Goal: Information Seeking & Learning: Learn about a topic

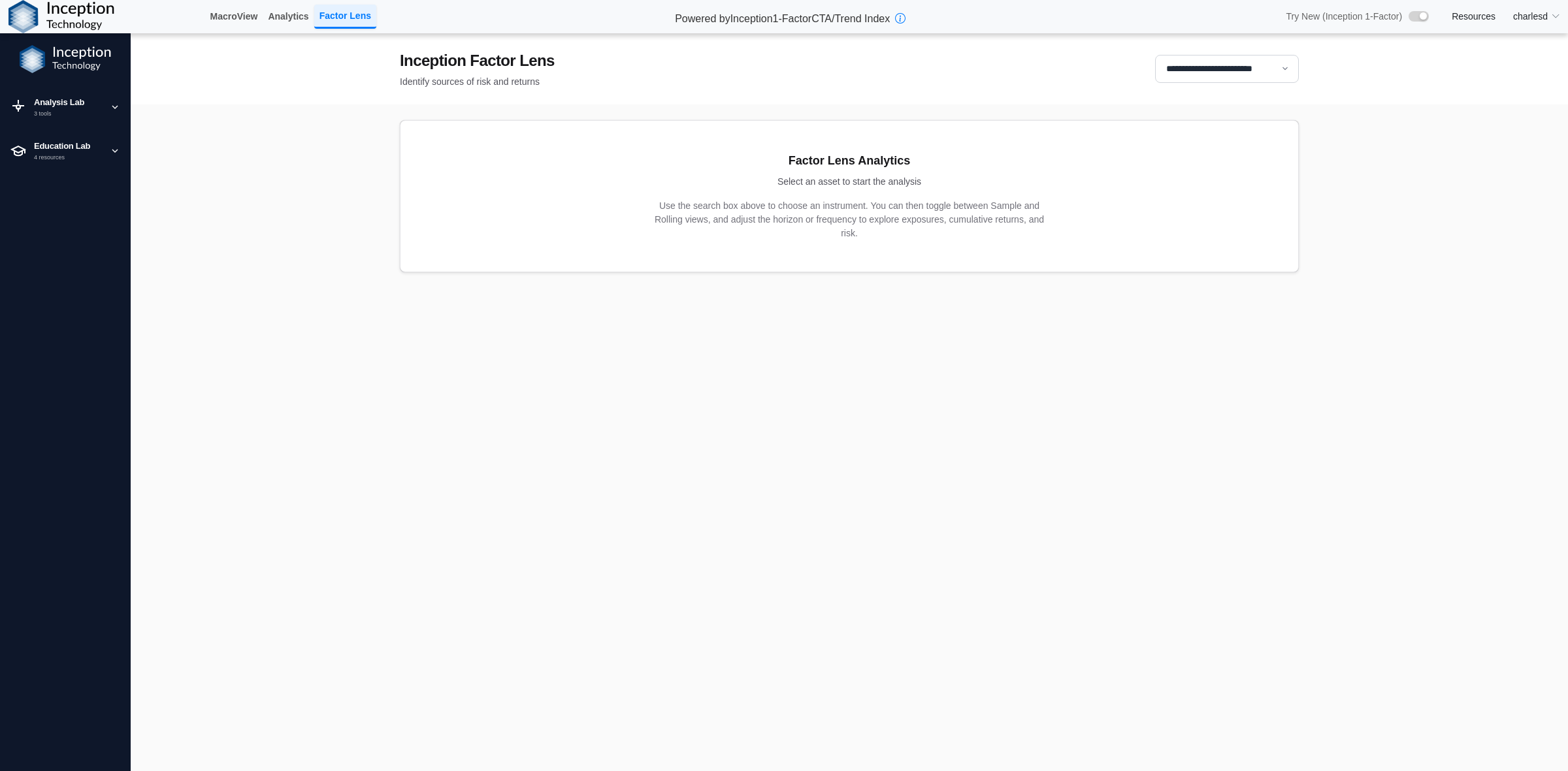
click at [1201, 67] on select "**********" at bounding box center [1227, 69] width 144 height 28
select select "**"
click at [1156, 55] on select "**********" at bounding box center [1227, 69] width 144 height 28
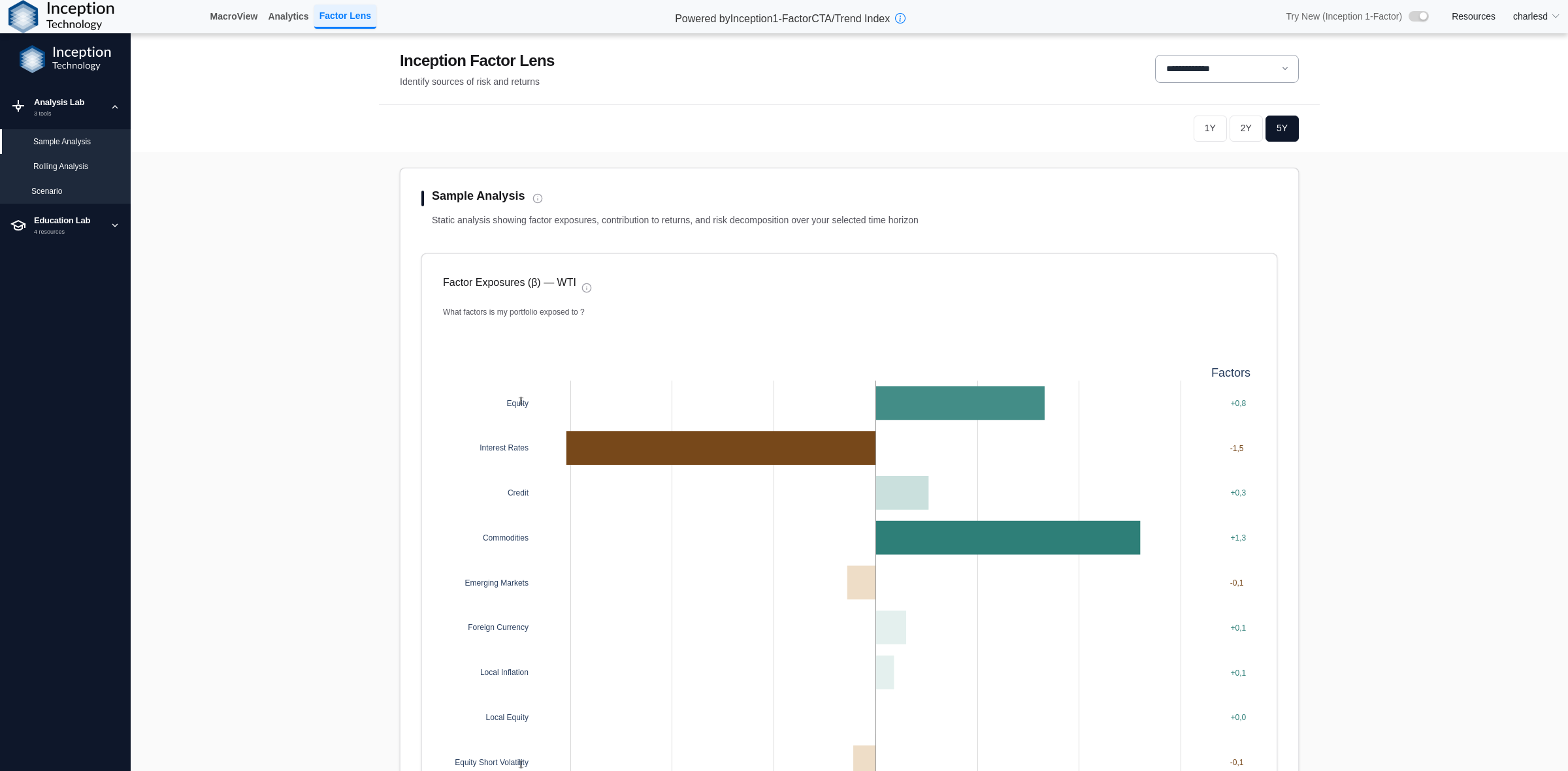
click at [79, 167] on div "Rolling Analysis" at bounding box center [77, 166] width 87 height 11
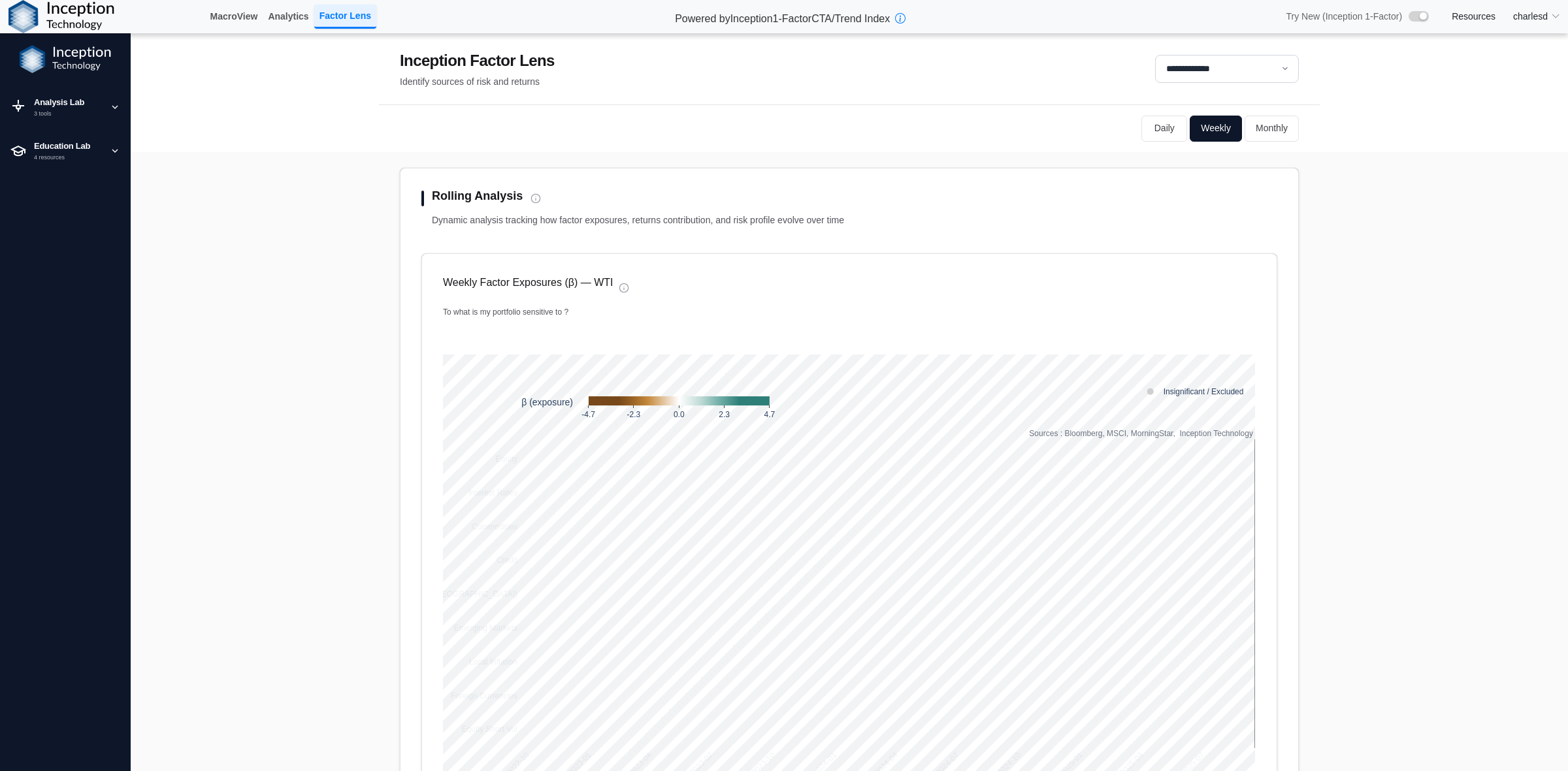
click at [1155, 127] on button "Daily" at bounding box center [1165, 128] width 46 height 26
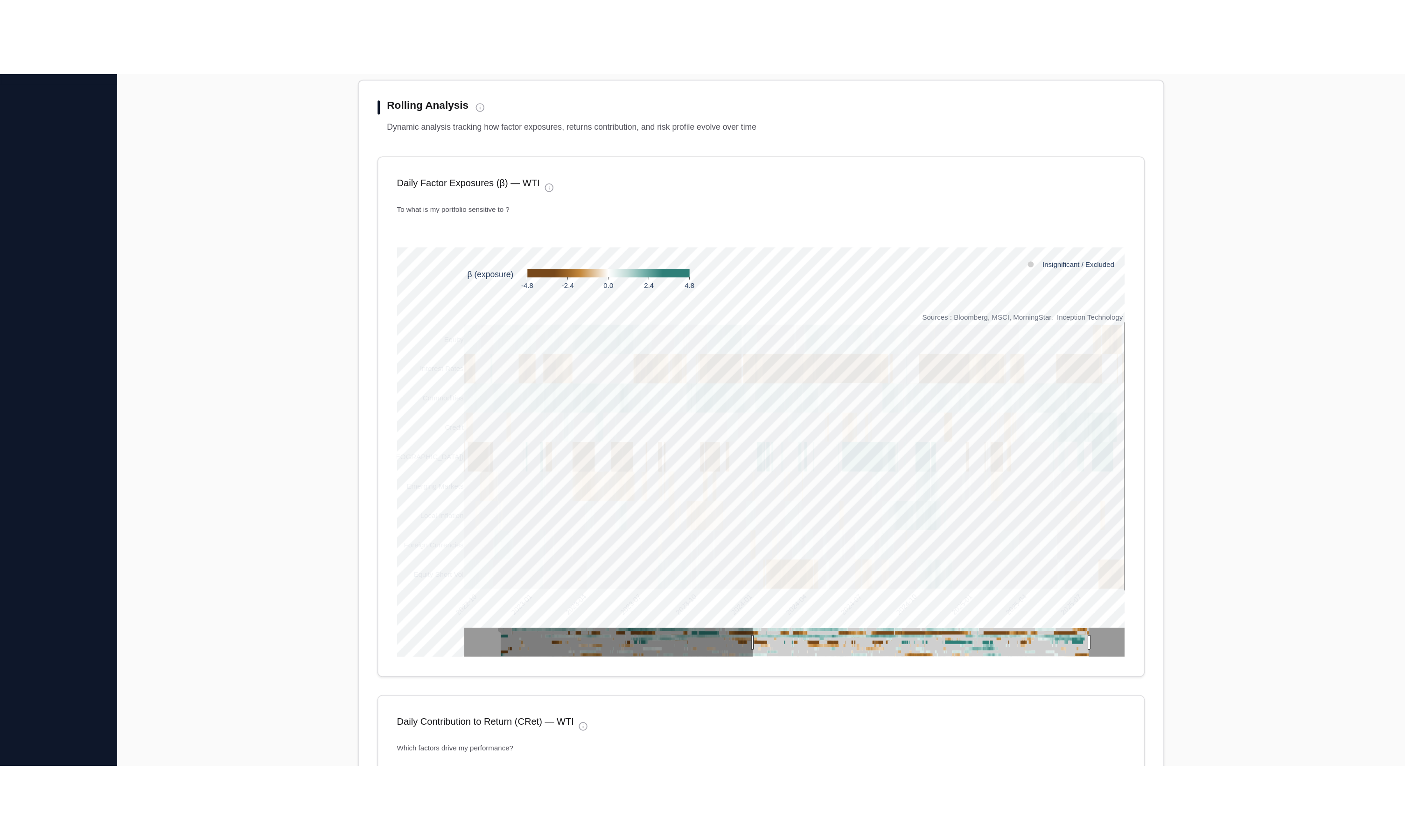
scroll to position [117, 0]
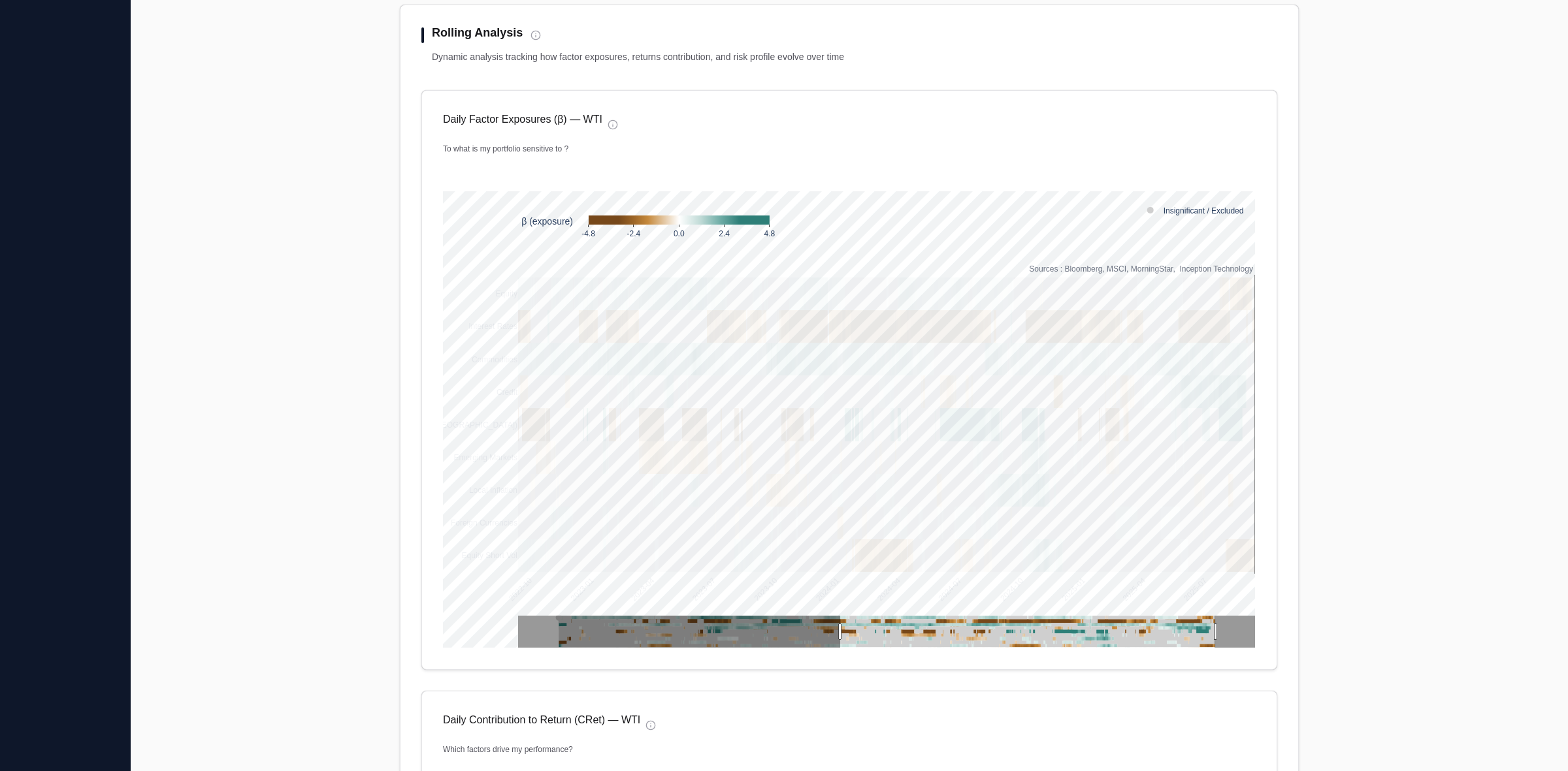
click at [581, 123] on p "Daily Factor Exposures (β) — WTI" at bounding box center [522, 119] width 160 height 16
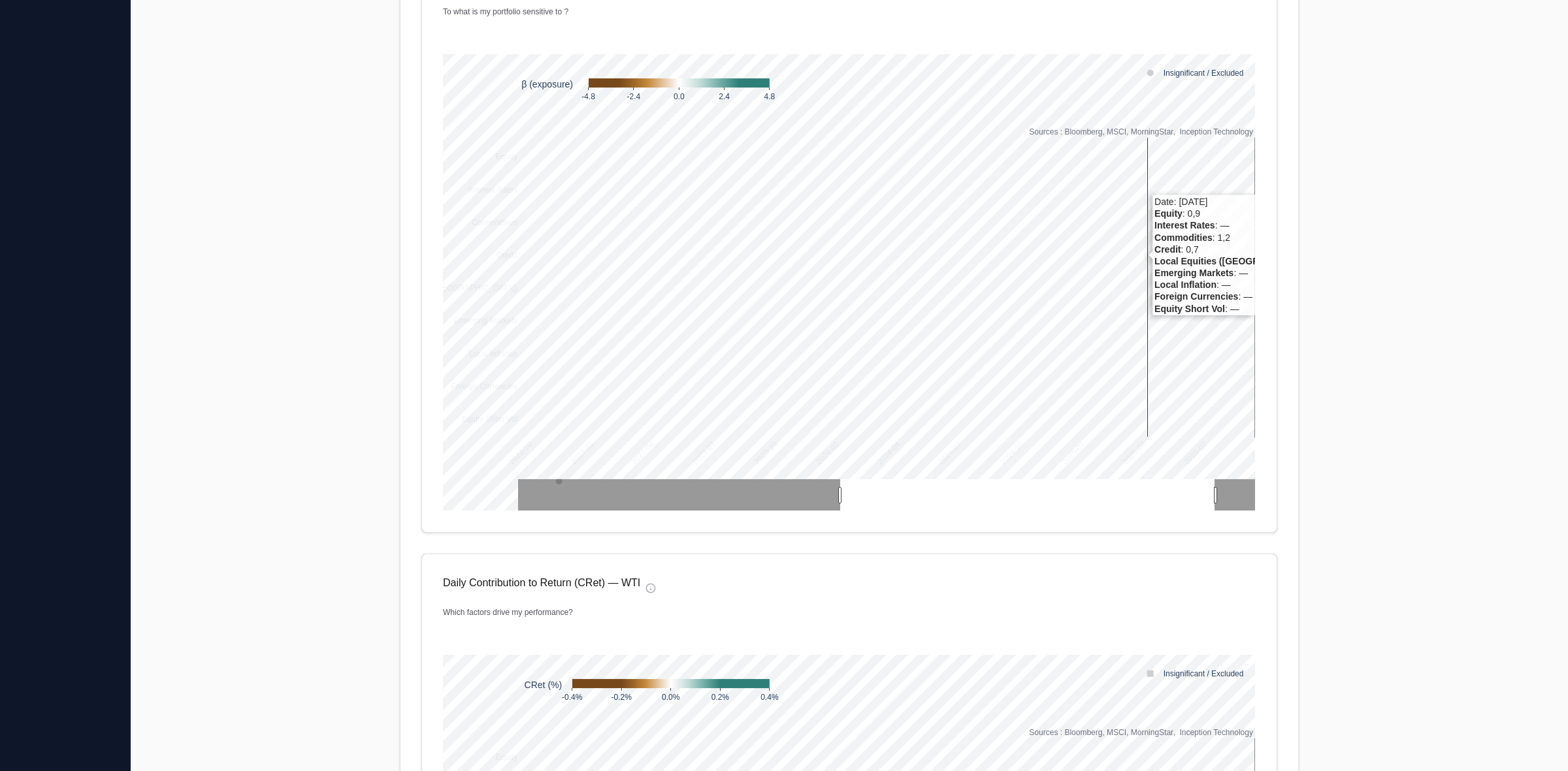
scroll to position [309, 0]
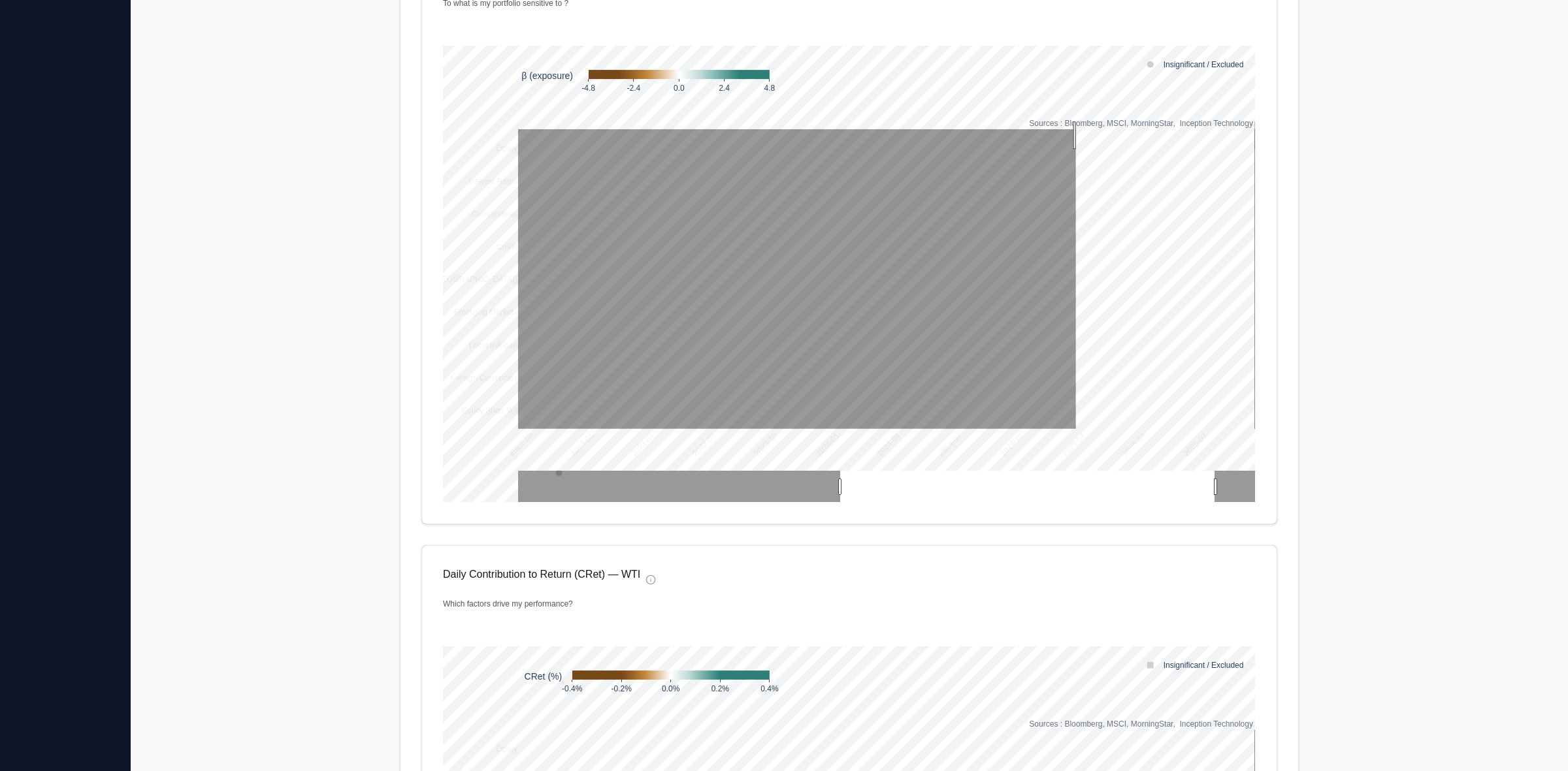
drag, startPoint x: 1070, startPoint y: 135, endPoint x: 1259, endPoint y: 162, distance: 190.9
click at [1259, 162] on div "Daily Factor Exposures (β) — WTI To what is my portfolio sensitive to ? 2022-10…" at bounding box center [849, 234] width 856 height 580
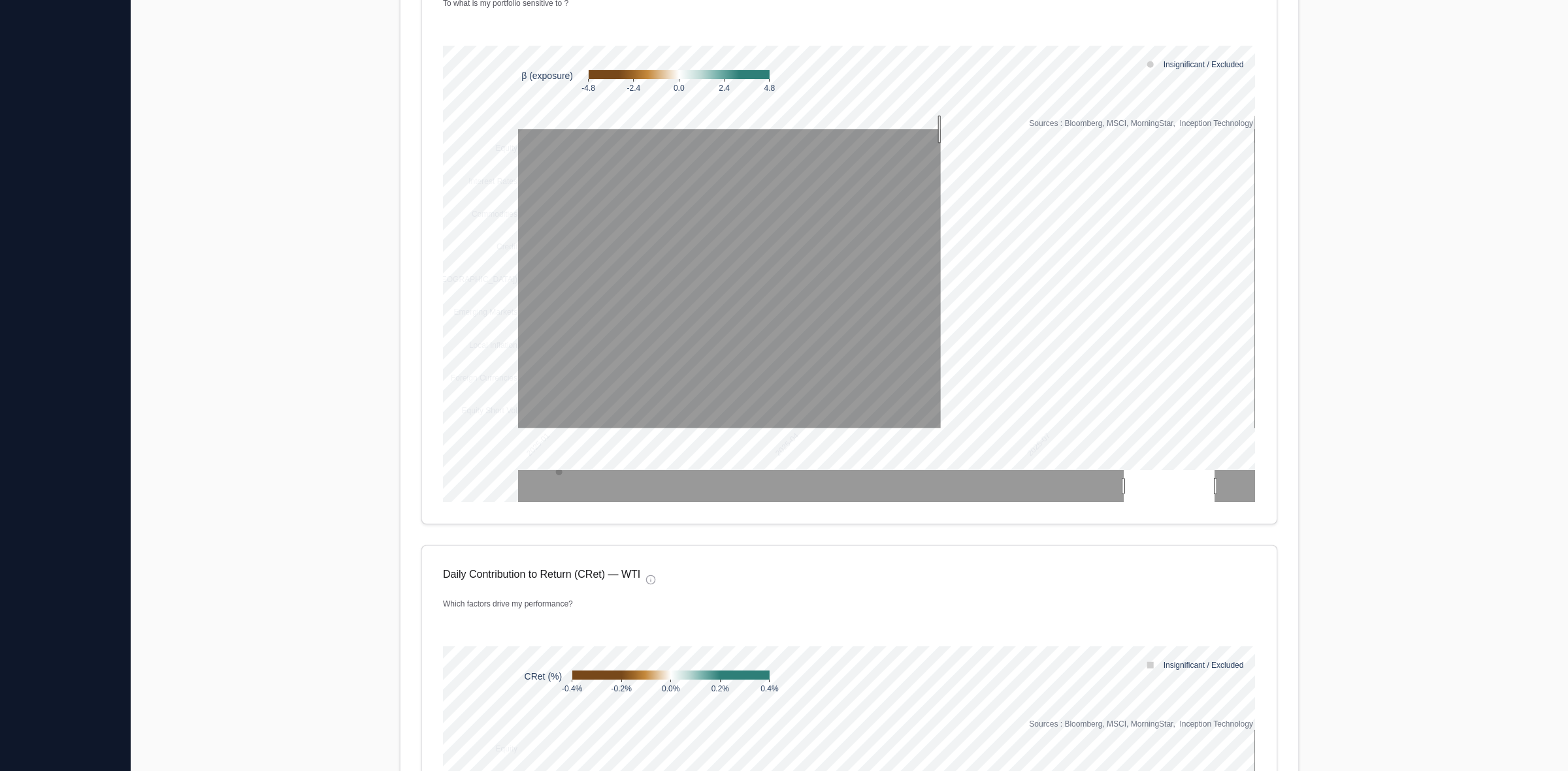
drag, startPoint x: 935, startPoint y: 129, endPoint x: 1324, endPoint y: 186, distance: 393.2
click at [1324, 186] on main "**********" at bounding box center [849, 744] width 1437 height 2039
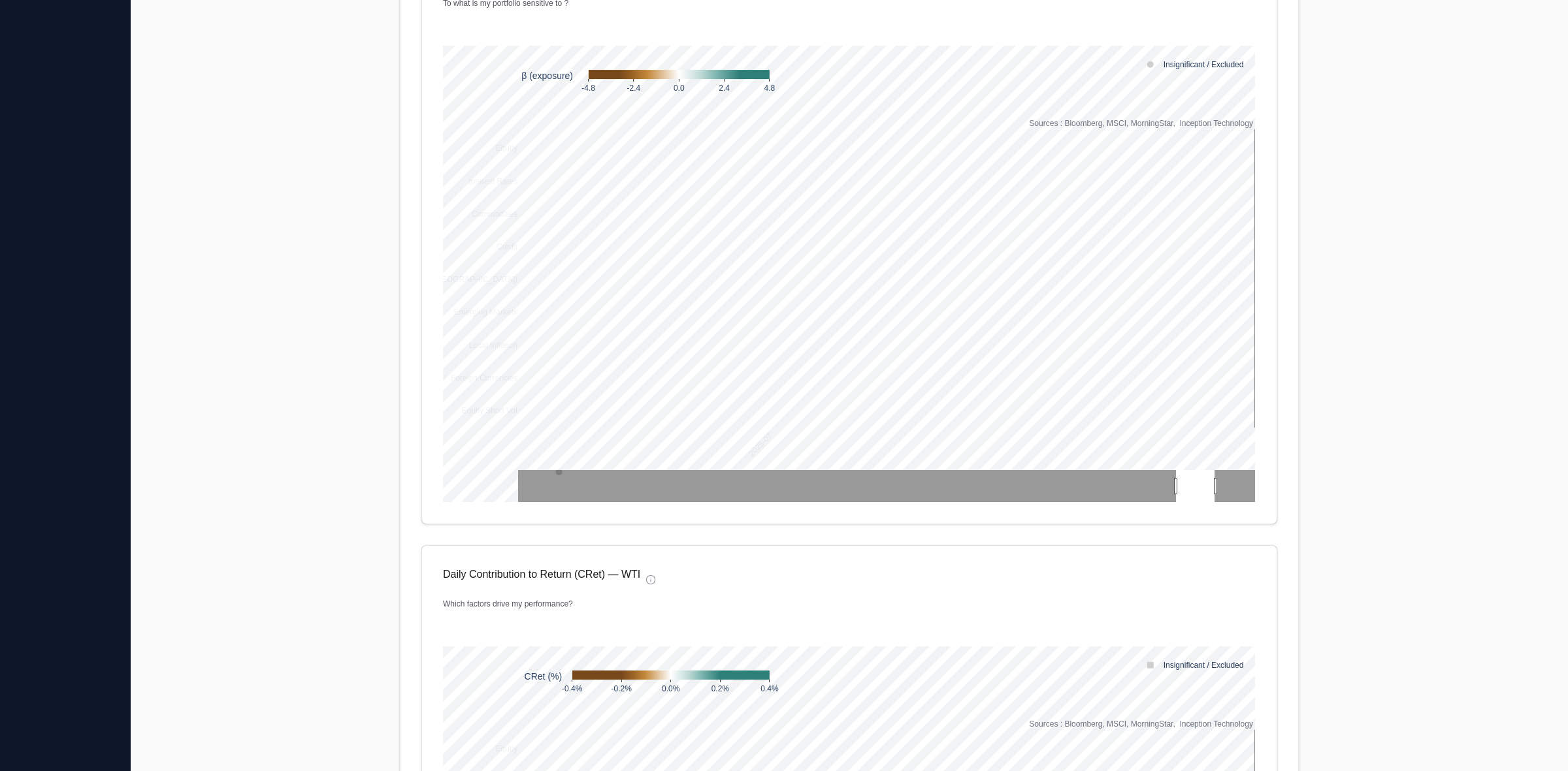
scroll to position [227, 0]
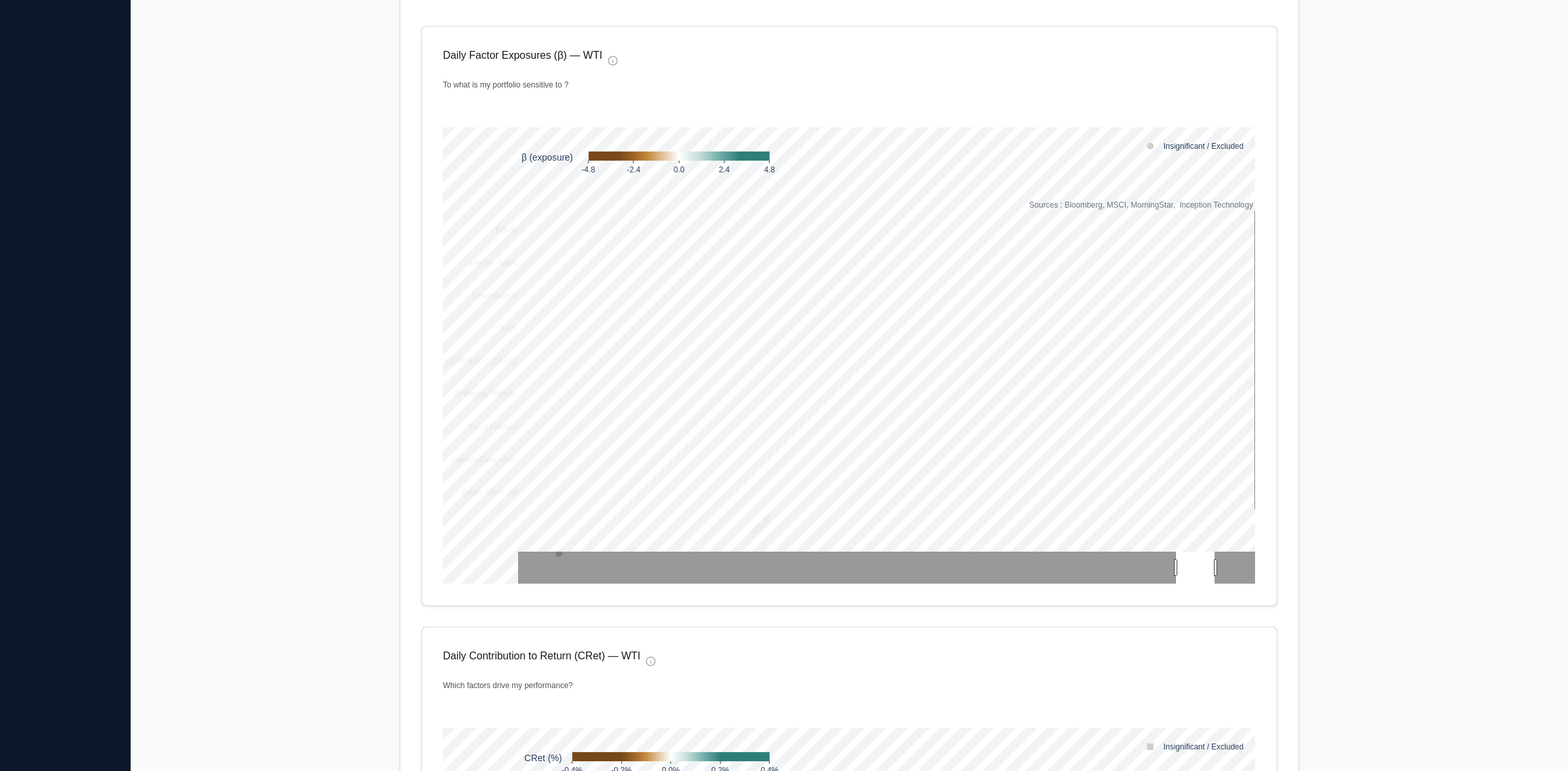
click at [652, 61] on div "Daily Factor Exposures (β) — WTI" at bounding box center [849, 60] width 813 height 26
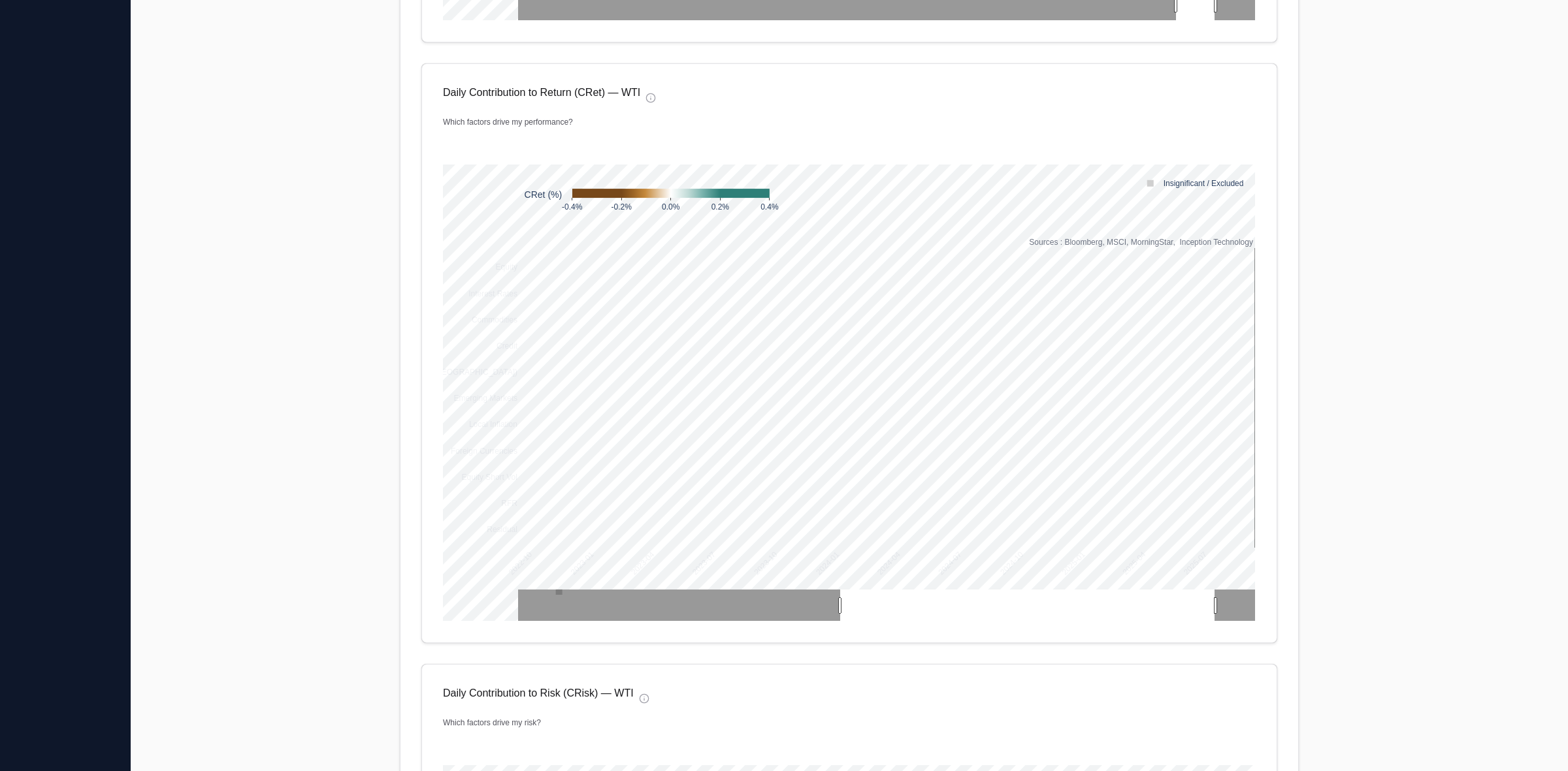
scroll to position [717, 0]
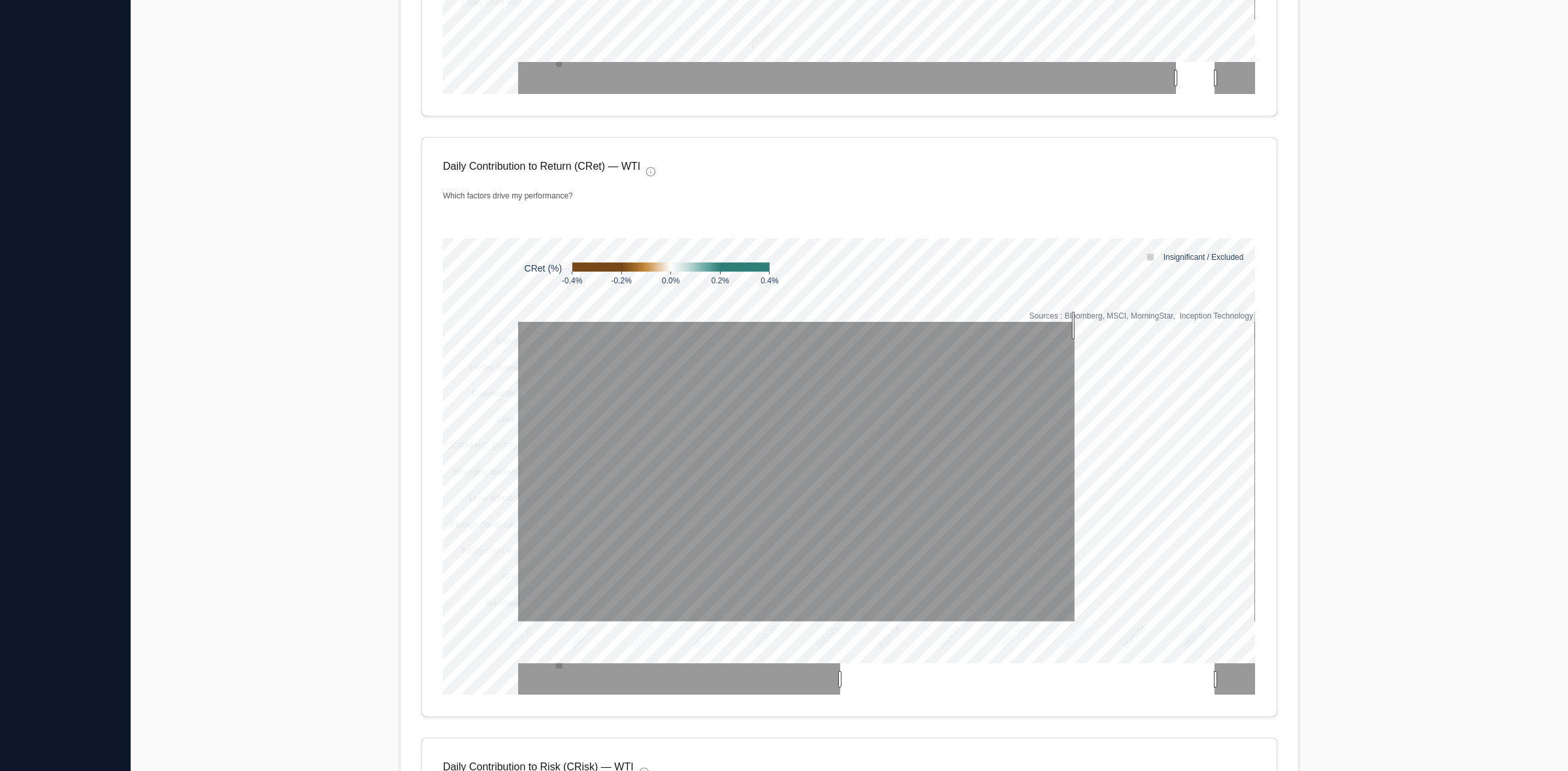
drag, startPoint x: 1069, startPoint y: 325, endPoint x: 1338, endPoint y: 459, distance: 300.5
click at [1338, 459] on main "**********" at bounding box center [849, 335] width 1437 height 2039
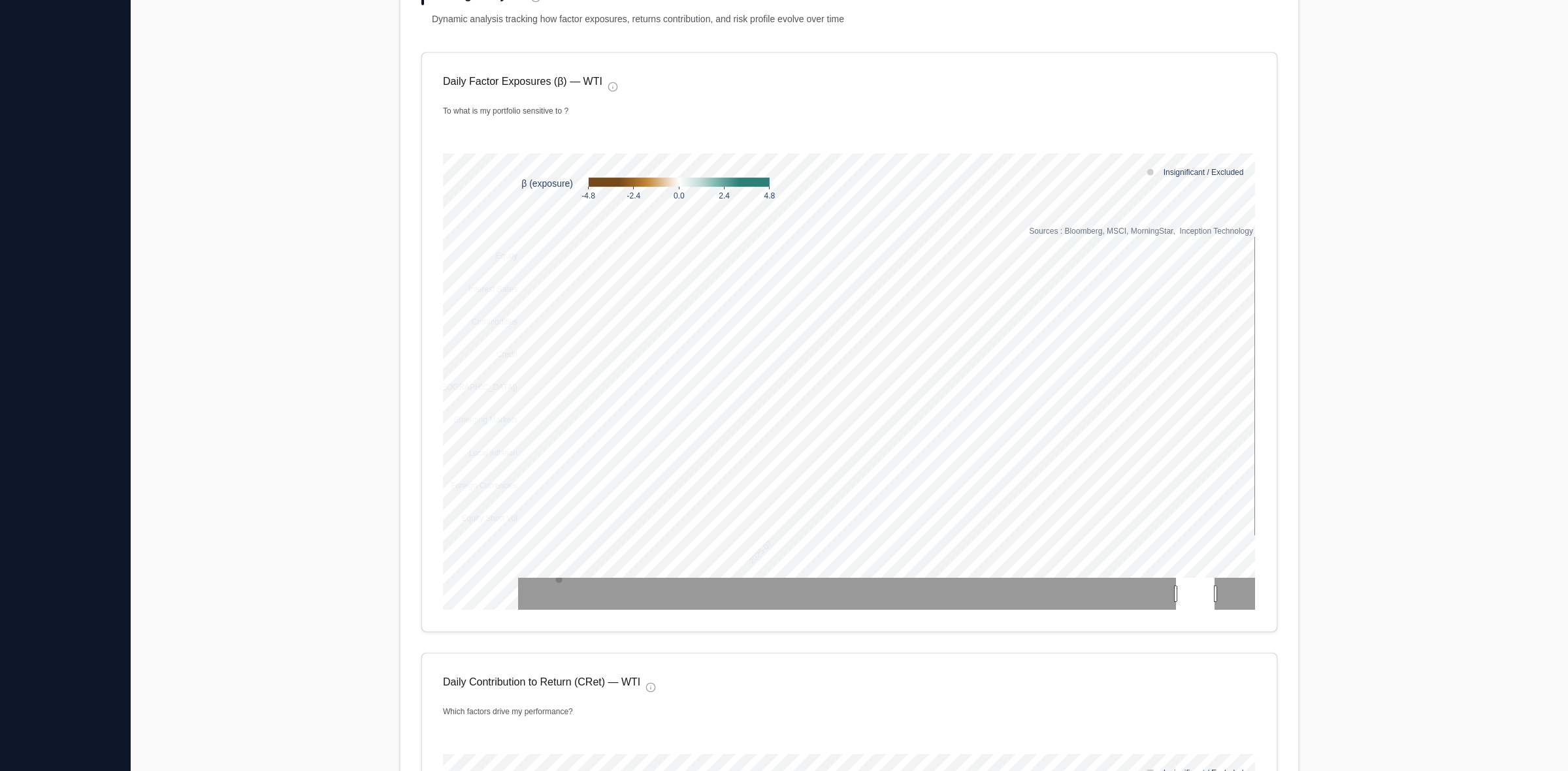
scroll to position [0, 0]
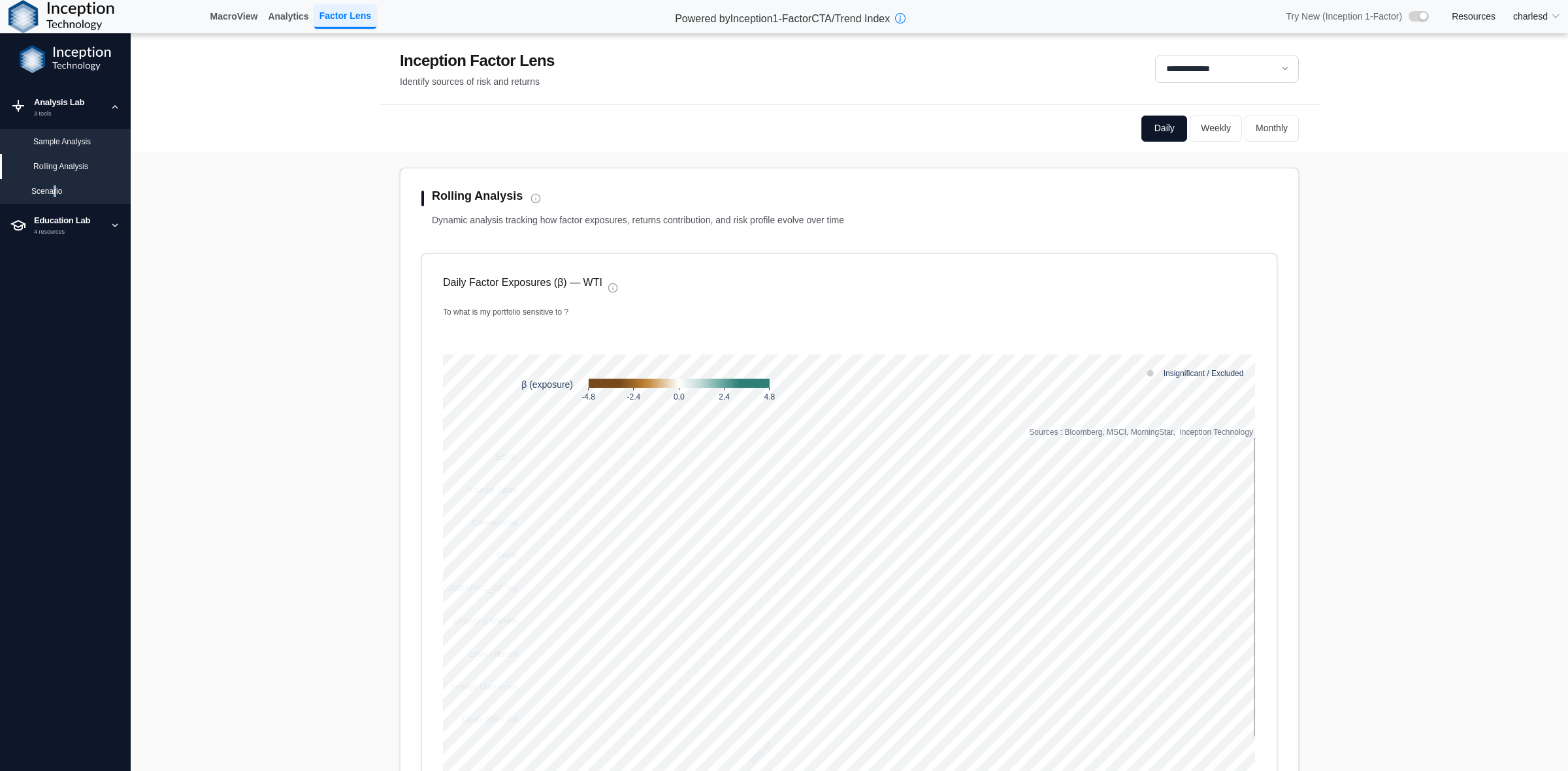
click at [53, 187] on div "Scenario" at bounding box center [76, 191] width 89 height 11
click at [82, 213] on div "Factors Performance" at bounding box center [77, 210] width 87 height 11
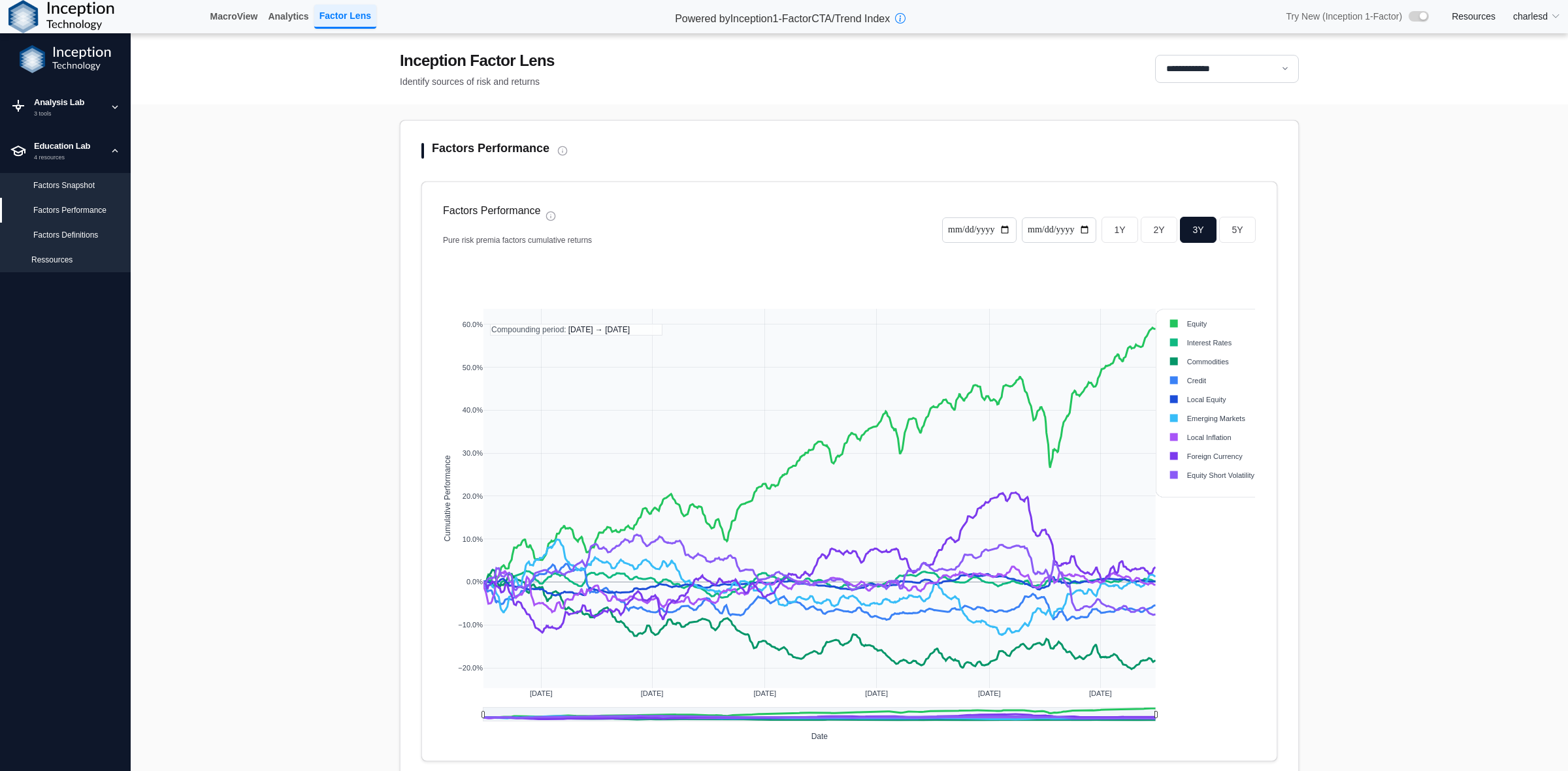
click at [54, 260] on div "Ressources" at bounding box center [76, 260] width 89 height 11
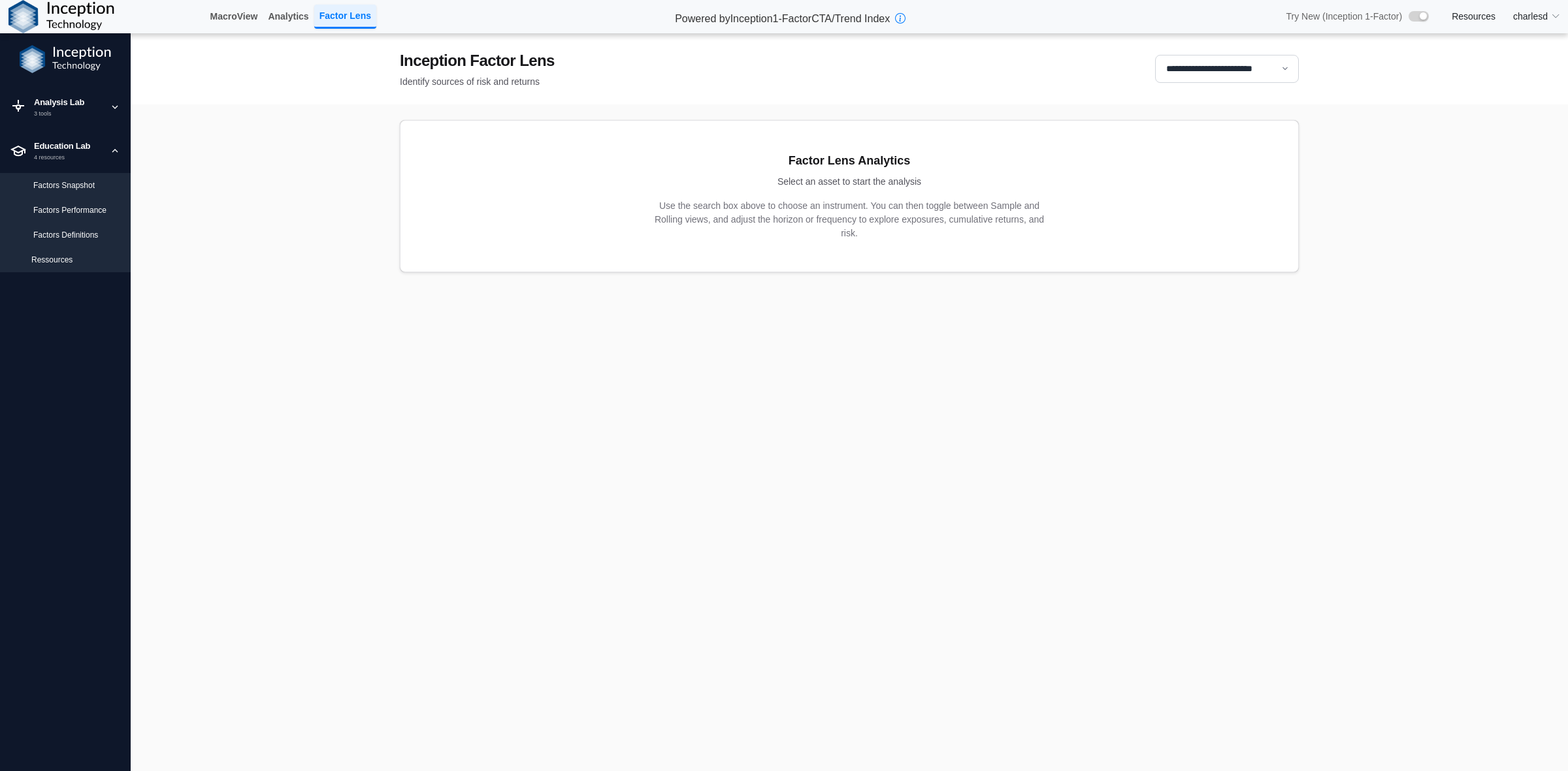
drag, startPoint x: 76, startPoint y: 227, endPoint x: 98, endPoint y: 238, distance: 24.6
click at [76, 227] on div "Factors Definitions" at bounding box center [65, 235] width 131 height 25
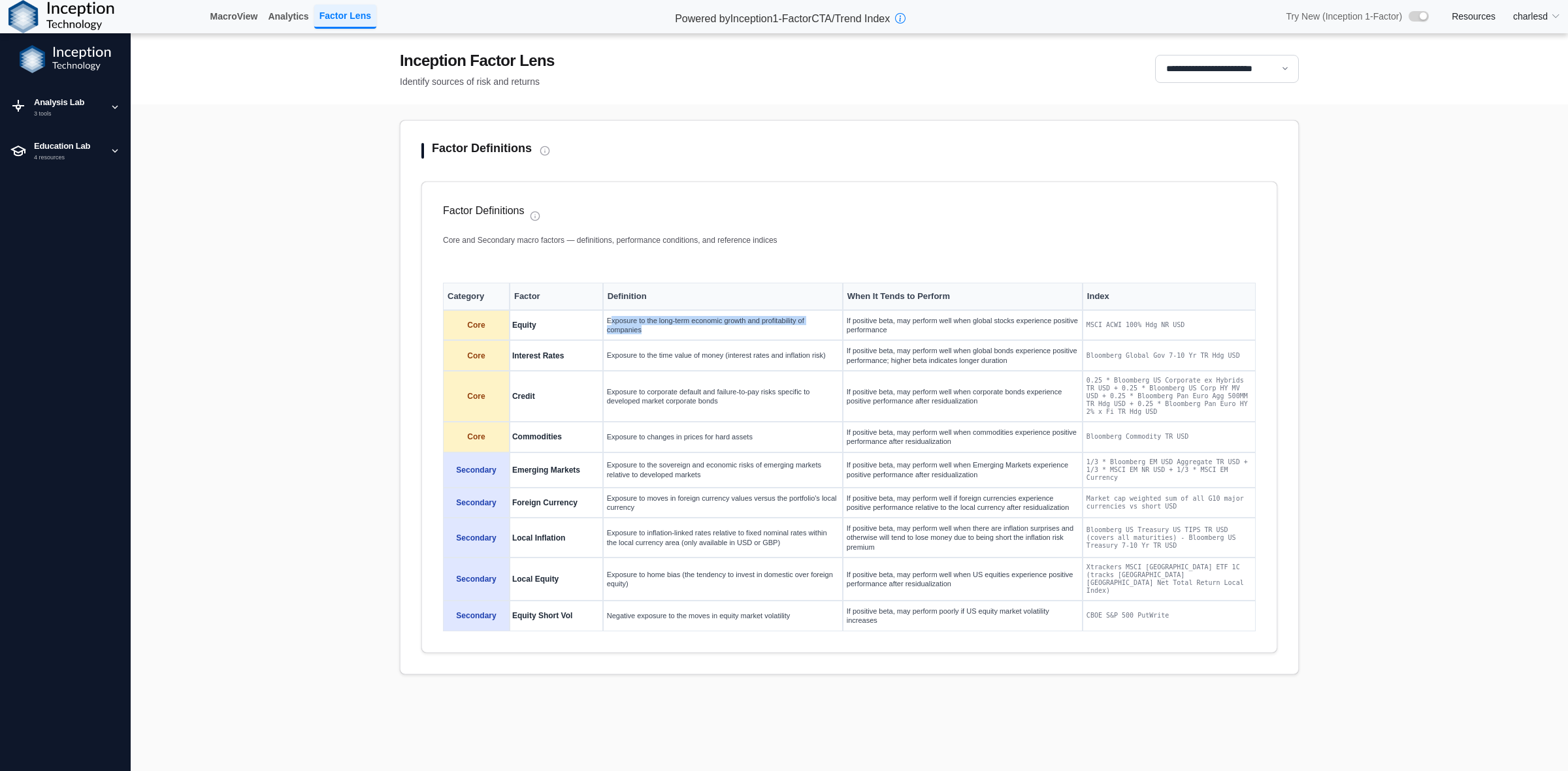
drag, startPoint x: 642, startPoint y: 327, endPoint x: 604, endPoint y: 318, distance: 39.1
click at [604, 318] on td "Exposure to the long-term economic growth and profitability of companies" at bounding box center [723, 325] width 240 height 31
click at [651, 356] on td "Exposure to the time value of money (interest rates and inflation risk)" at bounding box center [723, 356] width 240 height 31
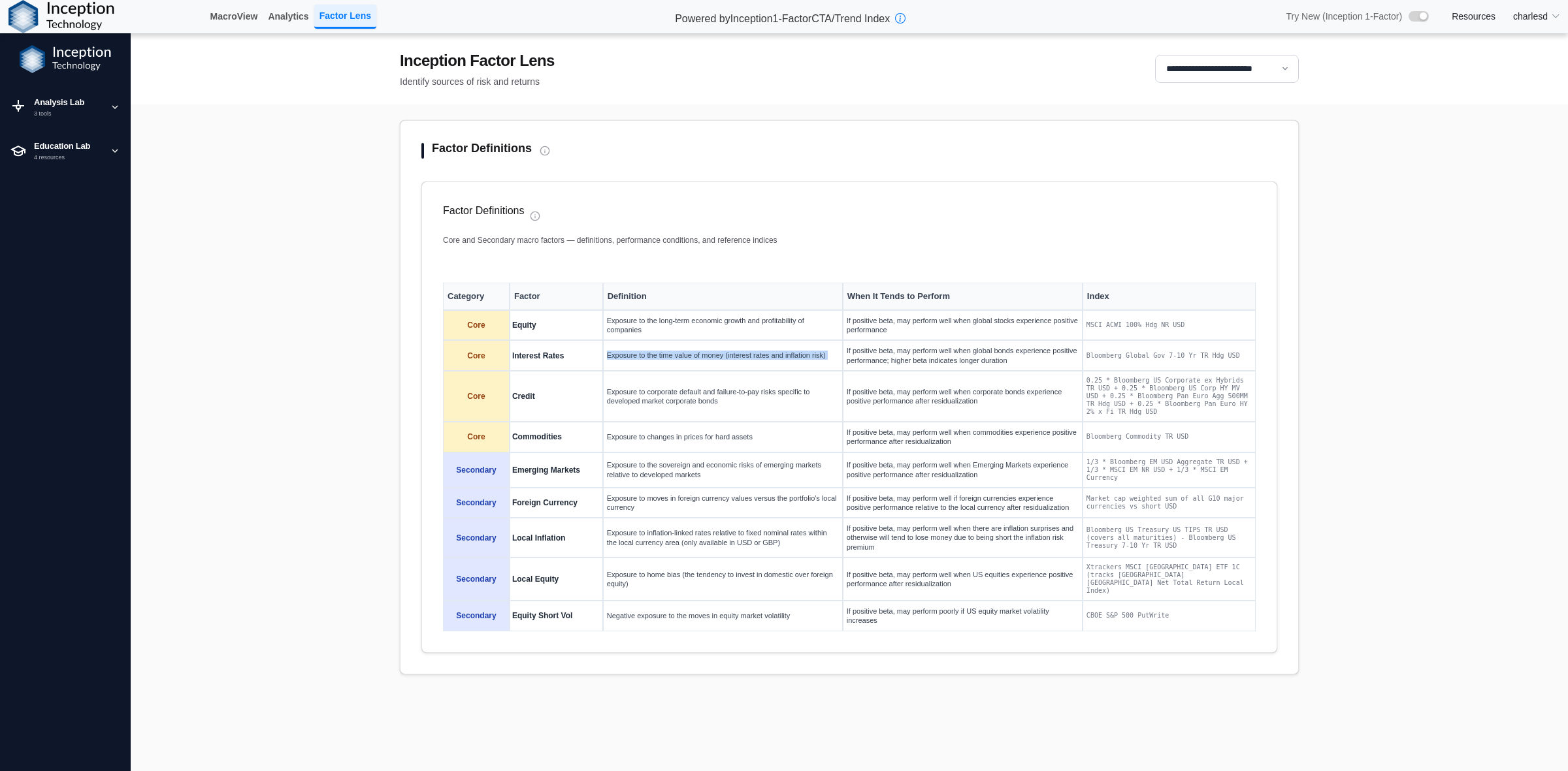
click at [651, 356] on td "Exposure to the time value of money (interest rates and inflation risk)" at bounding box center [723, 356] width 240 height 31
copy td "Exposure to the time value of money (interest rates and inflation risk)"
click at [1107, 354] on td "Bloomberg Global Gov 7-10 Yr TR Hdg USD" at bounding box center [1169, 356] width 173 height 31
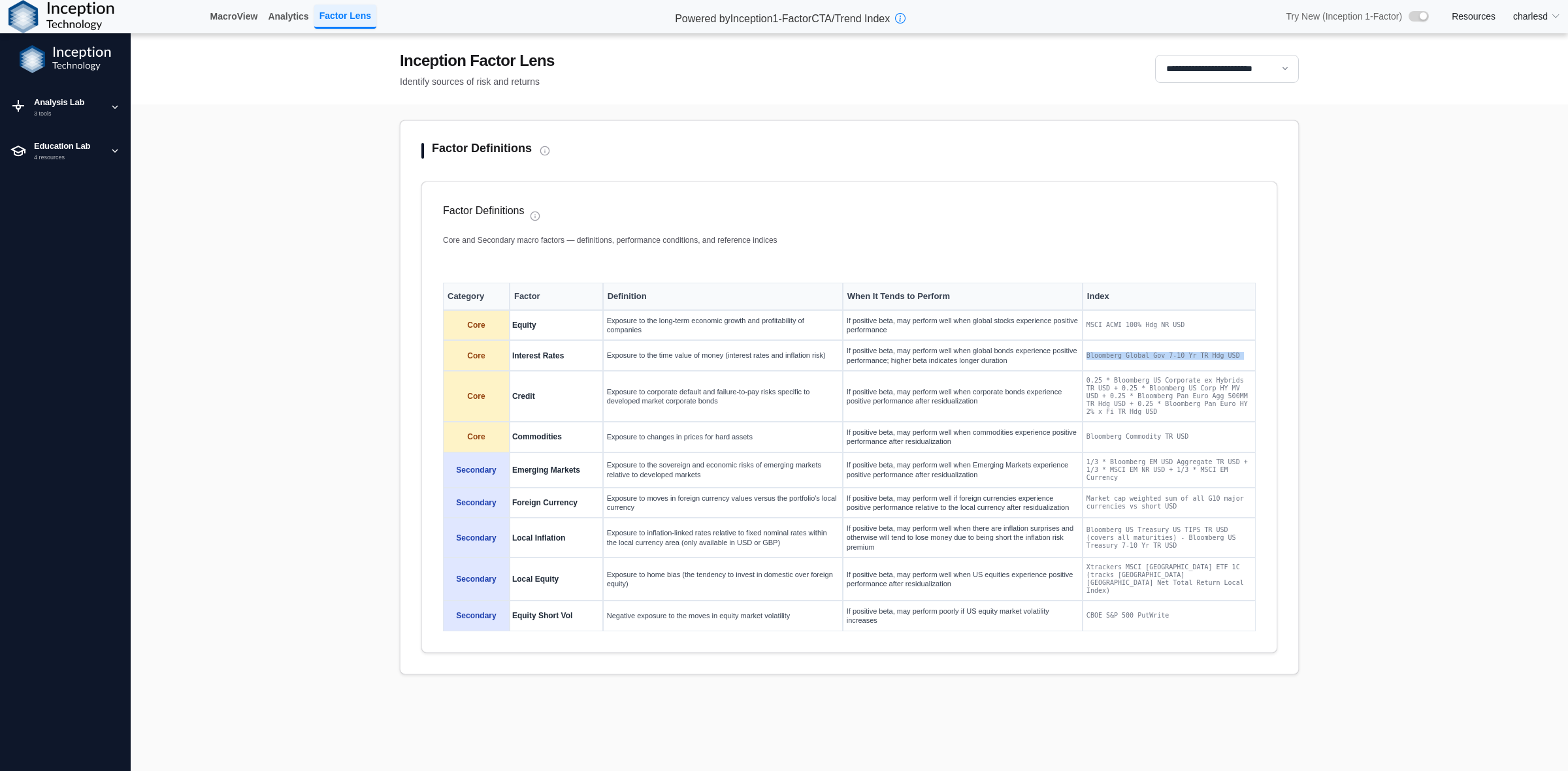
copy td "Bloomberg Global Gov 7-10 Yr TR Hdg USD"
click at [642, 602] on td "Negative exposure to the moves in equity market volatility" at bounding box center [723, 616] width 240 height 31
copy td "Negative exposure to the moves in equity market volatility"
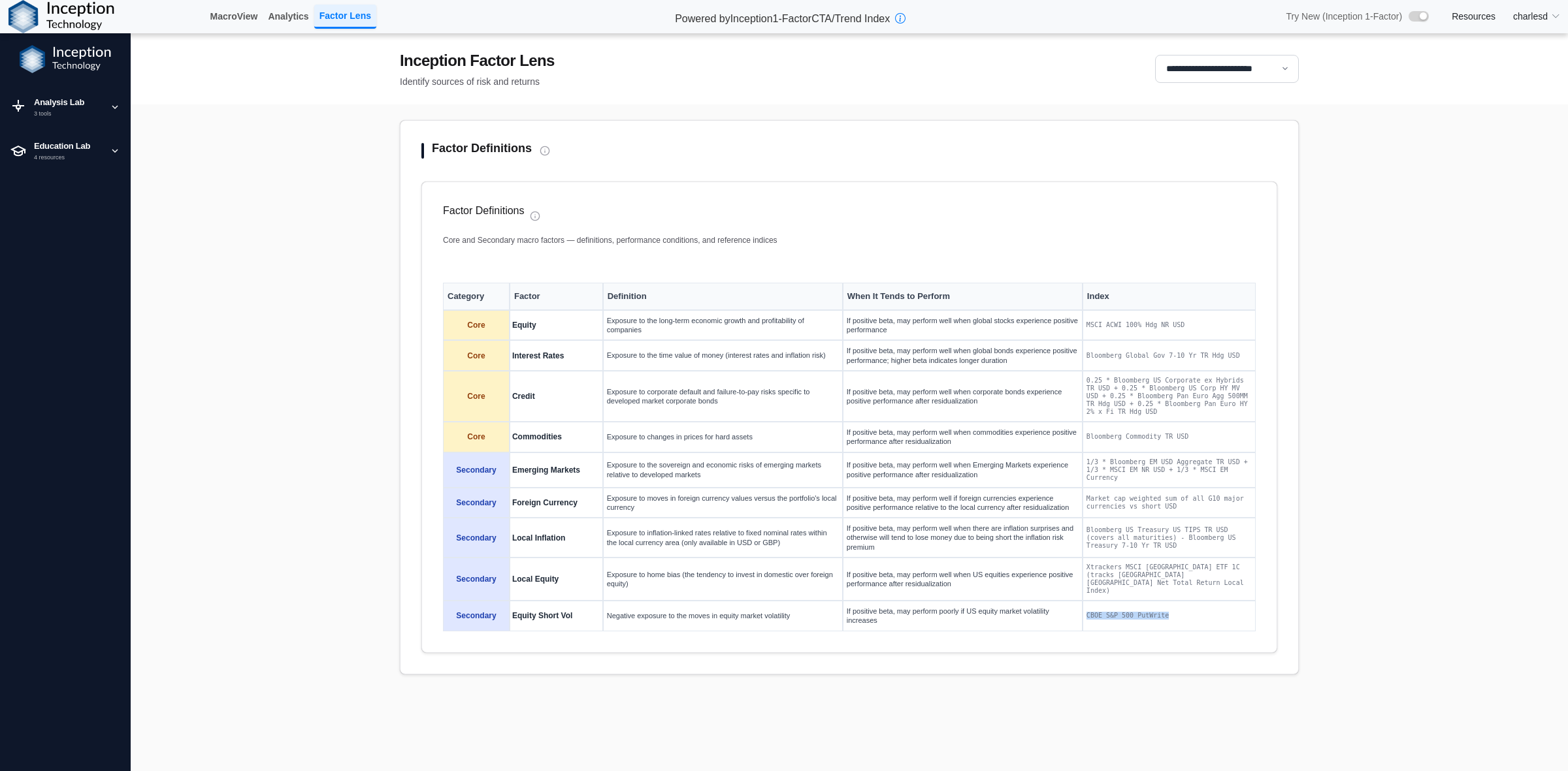
drag, startPoint x: 1191, startPoint y: 598, endPoint x: 1070, endPoint y: 605, distance: 121.2
click at [1070, 605] on tr "Secondary Equity Short Vol Negative exposure to the moves in equity market vola…" at bounding box center [849, 616] width 813 height 31
copy tr "CBOE S&P 500 PutWrite"
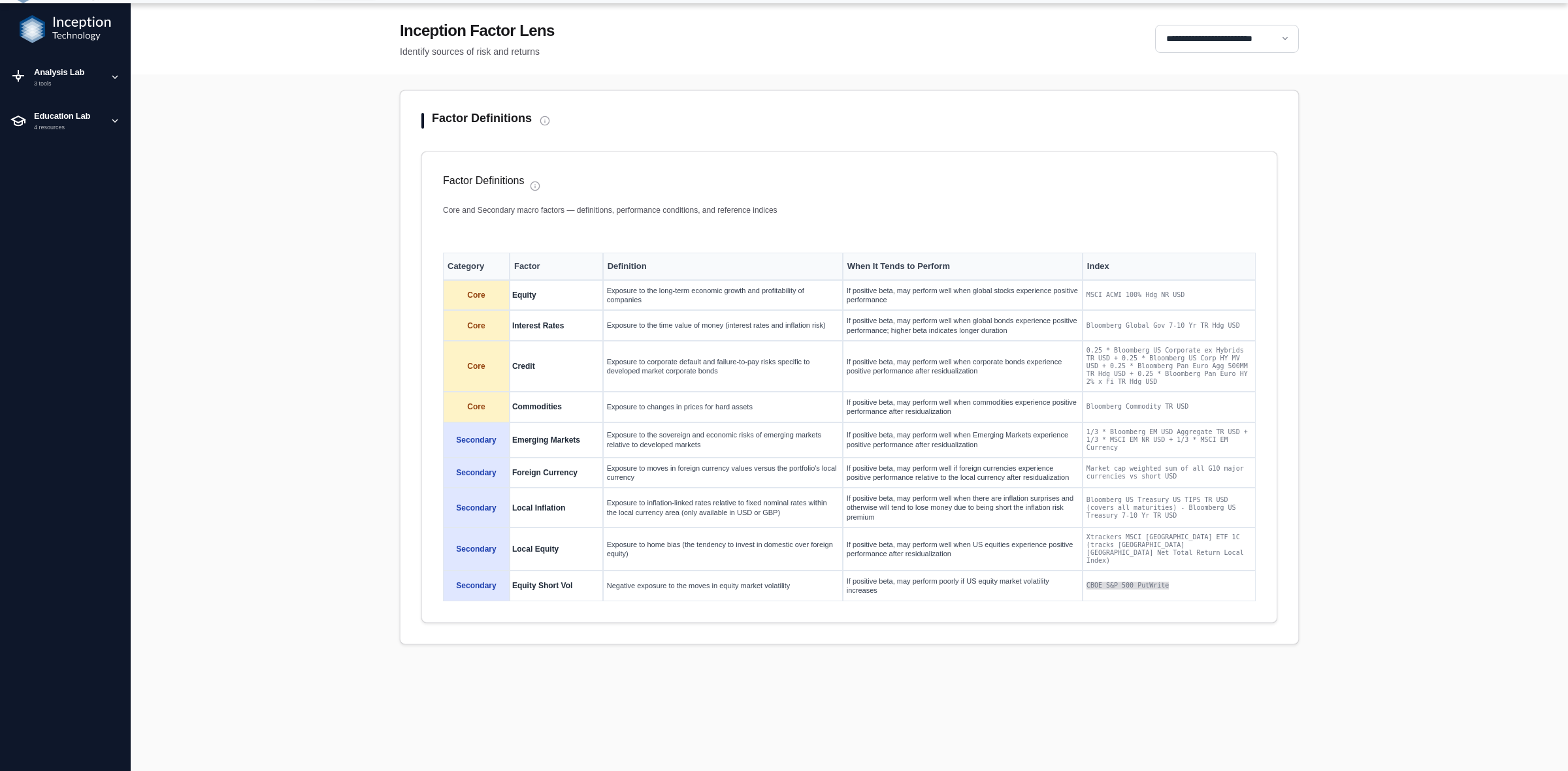
scroll to position [34, 0]
